Goal: Task Accomplishment & Management: Manage account settings

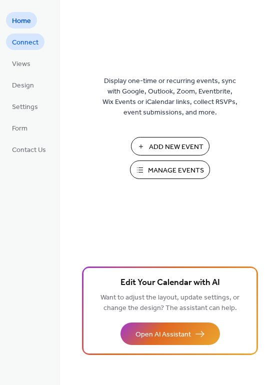
click at [25, 46] on span "Connect" at bounding box center [25, 42] width 26 height 10
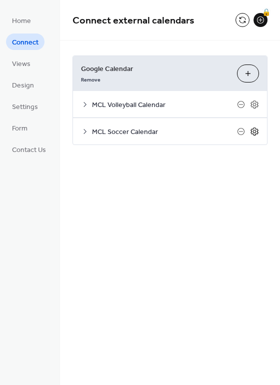
click at [253, 130] on icon at bounding box center [254, 130] width 3 height 3
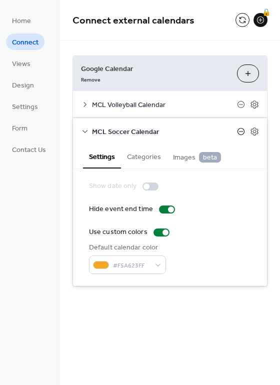
click at [241, 131] on icon at bounding box center [241, 131] width 4 height 0
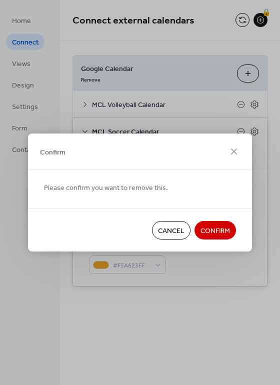
click at [180, 228] on span "Cancel" at bounding box center [171, 231] width 26 height 10
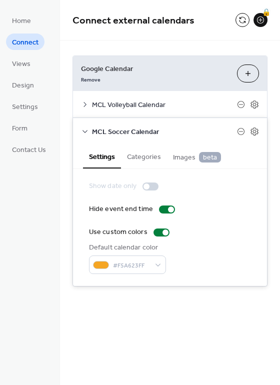
click at [150, 157] on button "Categories" at bounding box center [144, 155] width 46 height 23
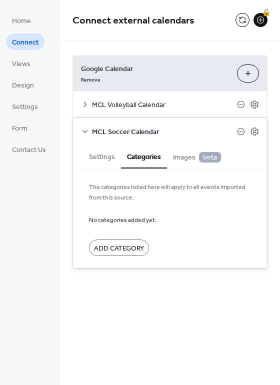
click at [182, 160] on span "Images beta" at bounding box center [197, 157] width 48 height 11
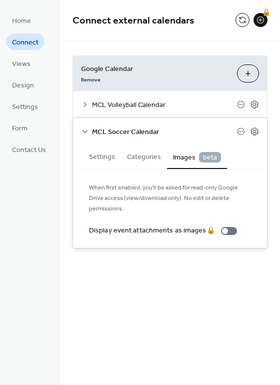
click at [204, 158] on span "beta" at bounding box center [210, 157] width 22 height 10
click at [109, 153] on button "Settings" at bounding box center [102, 155] width 38 height 23
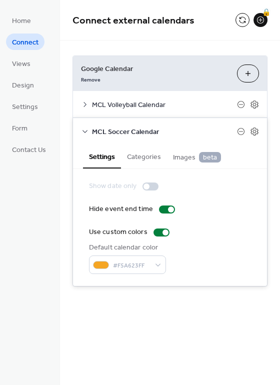
click at [160, 89] on div "Google Calendar Remove Choose Calendars" at bounding box center [170, 73] width 194 height 35
click at [160, 95] on div "MCL Volleyball Calendar" at bounding box center [170, 104] width 194 height 26
click at [159, 105] on span "MCL Volleyball Calendar" at bounding box center [164, 105] width 145 height 10
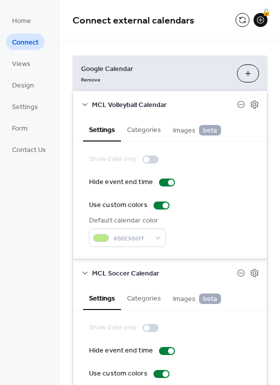
click at [83, 102] on icon at bounding box center [85, 104] width 8 height 8
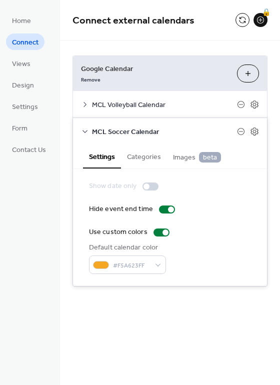
click at [150, 102] on span "MCL Volleyball Calendar" at bounding box center [164, 105] width 145 height 10
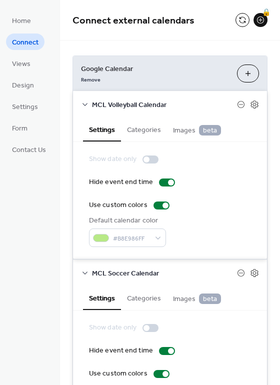
click at [146, 131] on button "Categories" at bounding box center [144, 128] width 46 height 23
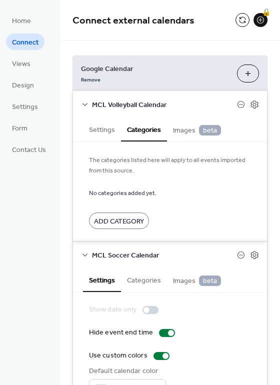
click at [178, 132] on span "Images beta" at bounding box center [197, 130] width 48 height 11
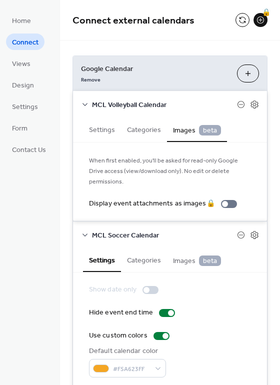
click at [210, 127] on span "beta" at bounding box center [210, 130] width 22 height 10
click at [255, 102] on icon at bounding box center [254, 104] width 9 height 9
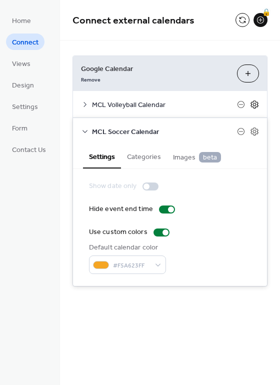
click at [254, 102] on icon at bounding box center [254, 104] width 9 height 9
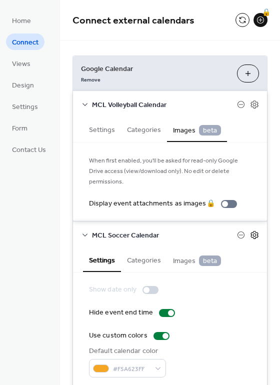
click at [253, 236] on icon at bounding box center [254, 234] width 3 height 3
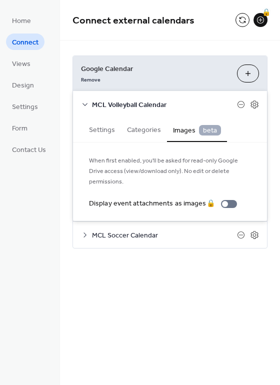
click at [32, 173] on div "Home Connect Views Design Settings Form Contact Us" at bounding box center [30, 192] width 60 height 385
click at [20, 59] on span "Views" at bounding box center [21, 64] width 18 height 10
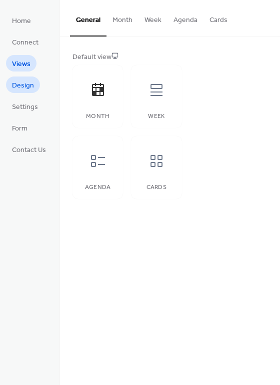
click at [30, 86] on span "Design" at bounding box center [23, 85] width 22 height 10
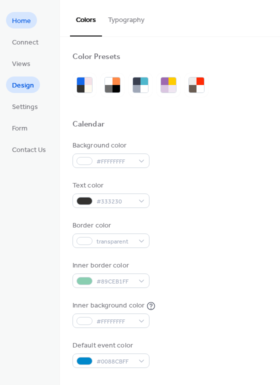
click at [29, 26] on span "Home" at bounding box center [21, 21] width 19 height 10
